Goal: Task Accomplishment & Management: Use online tool/utility

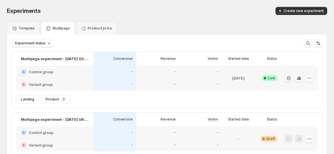
click at [186, 74] on div "-" at bounding box center [200, 71] width 43 height 13
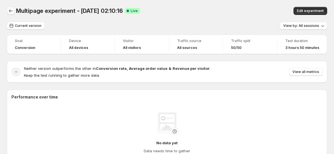
click at [9, 11] on icon "Back" at bounding box center [11, 11] width 6 height 6
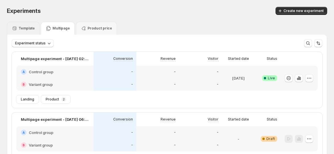
click at [23, 29] on p "Template" at bounding box center [27, 28] width 16 height 5
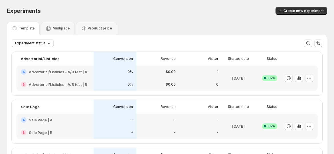
click at [148, 74] on div "$0.00" at bounding box center [157, 71] width 43 height 13
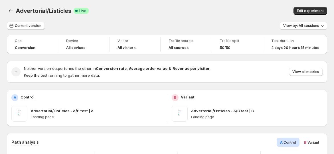
drag, startPoint x: 15, startPoint y: 8, endPoint x: 69, endPoint y: 31, distance: 59.0
click at [16, 8] on div "Advertorial/Listicles Success Complete Live Edit experiment" at bounding box center [167, 11] width 321 height 8
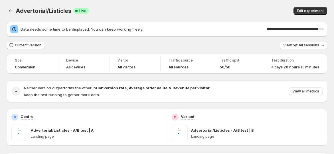
drag, startPoint x: 198, startPoint y: 42, endPoint x: 188, endPoint y: 42, distance: 10.6
click at [198, 41] on div "Current version View by: All sessions" at bounding box center [167, 45] width 321 height 8
click at [11, 10] on icon "Back" at bounding box center [11, 11] width 6 height 6
